Goal: Check status

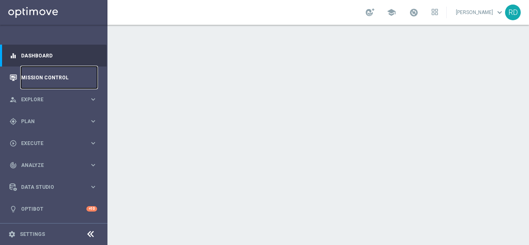
click at [40, 77] on link "Mission Control" at bounding box center [59, 78] width 76 height 22
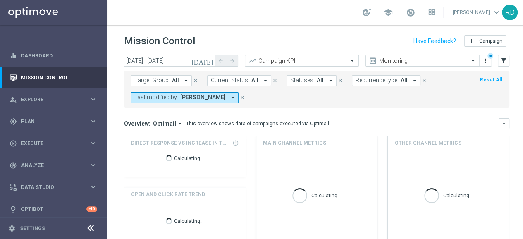
click at [211, 62] on icon "[DATE]" at bounding box center [203, 60] width 22 height 7
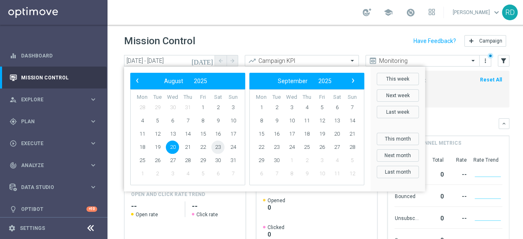
click at [217, 146] on span "23" at bounding box center [217, 147] width 13 height 13
type input "[DATE] - [DATE]"
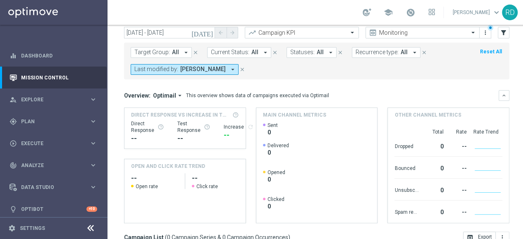
scroll to position [41, 0]
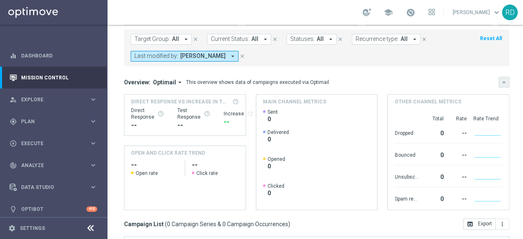
click at [503, 81] on icon "keyboard_arrow_down" at bounding box center [504, 82] width 6 height 6
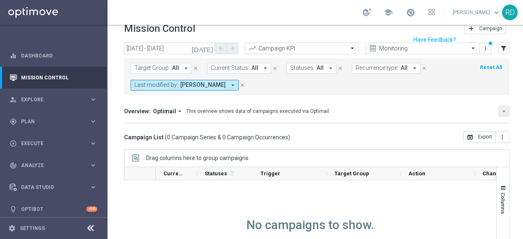
scroll to position [0, 0]
